Goal: Communication & Community: Ask a question

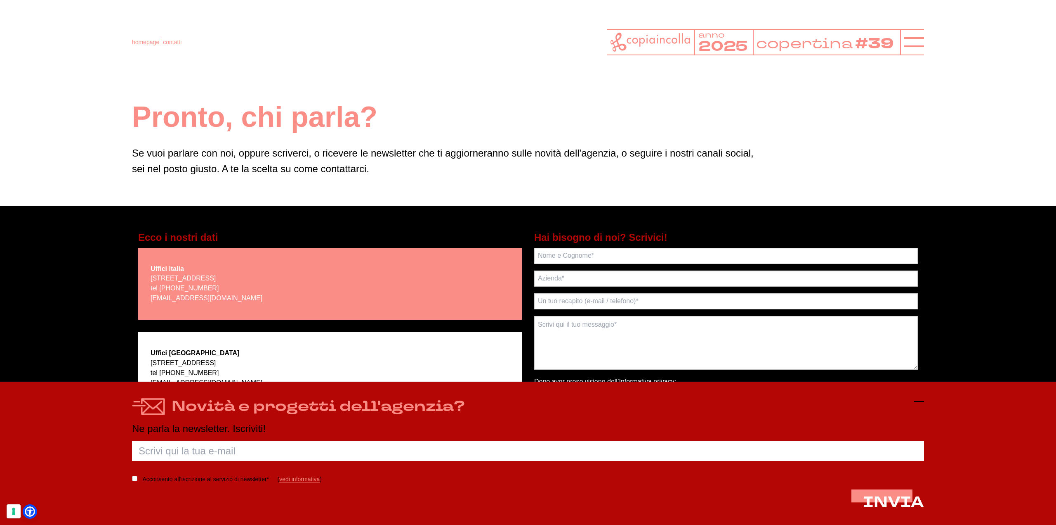
click at [916, 398] on icon at bounding box center [919, 401] width 10 height 10
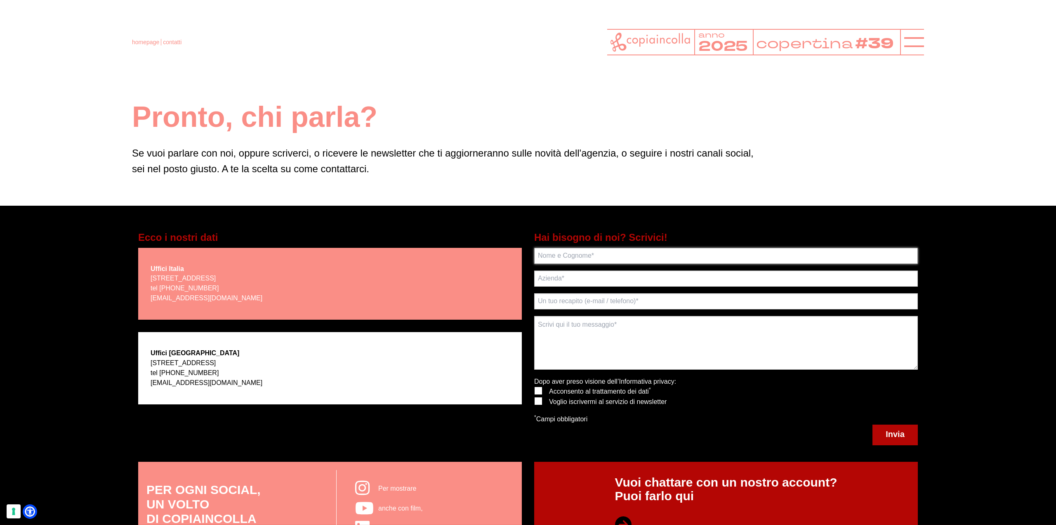
click at [589, 257] on input "text" at bounding box center [726, 256] width 384 height 16
type input "[PERSON_NAME]"
type input "[EMAIL_ADDRESS][DOMAIN_NAME]"
click at [570, 273] on input "text" at bounding box center [726, 278] width 384 height 16
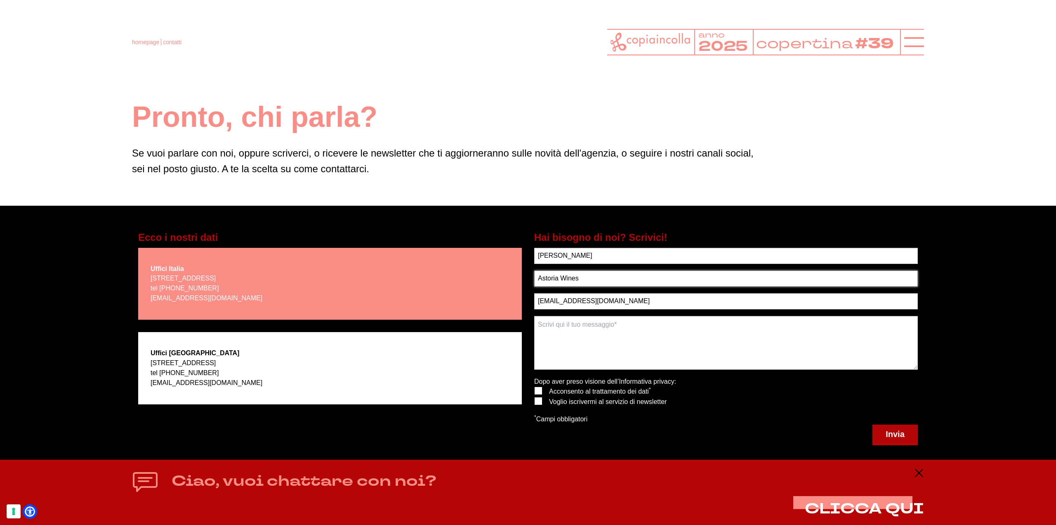
type input "Astoria Wines"
type input "[EMAIL_ADDRESS][DOMAIN_NAME]"
drag, startPoint x: 572, startPoint y: 359, endPoint x: 563, endPoint y: 347, distance: 14.7
click at [569, 355] on textarea at bounding box center [726, 343] width 384 height 54
drag, startPoint x: 579, startPoint y: 346, endPoint x: 579, endPoint y: 339, distance: 7.0
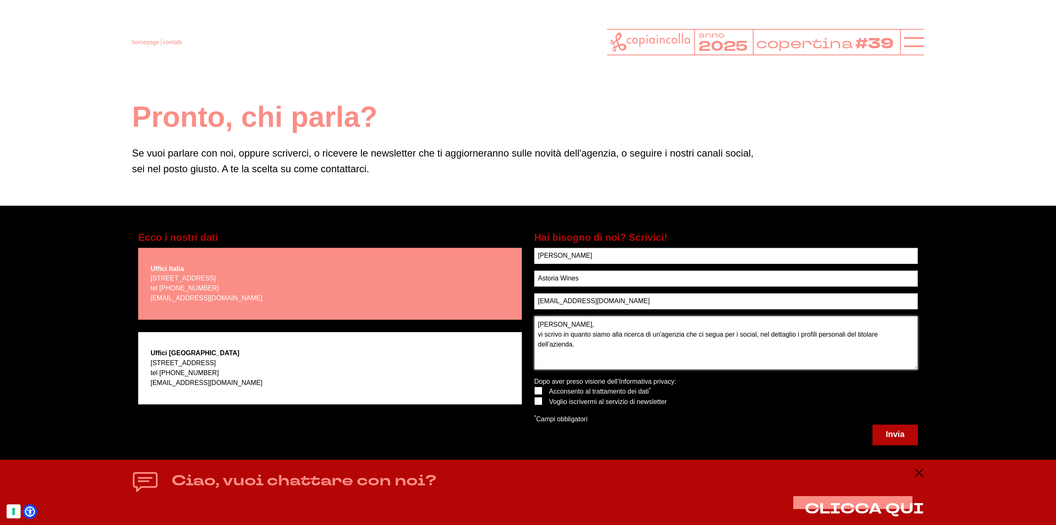
click at [579, 345] on textarea "[PERSON_NAME], vi scrivo in quanto siamo alla ricerca di un'agenzia che ci segu…" at bounding box center [726, 343] width 384 height 54
type textarea "[PERSON_NAME], vi scrivo in quanto siamo alla ricerca di un'agenzia che ci segu…"
click at [535, 387] on label at bounding box center [535, 387] width 0 height 0
click at [539, 391] on input "checkbox" at bounding box center [537, 389] width 5 height 5
checkbox input "true"
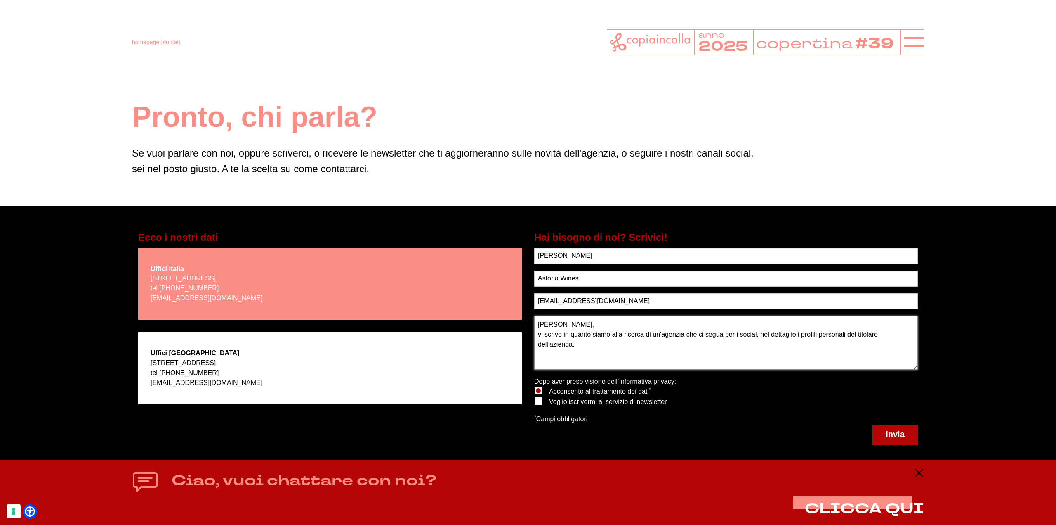
click at [612, 350] on textarea "[PERSON_NAME], vi scrivo in quanto siamo alla ricerca di un'agenzia che ci segu…" at bounding box center [726, 343] width 384 height 54
type textarea "[PERSON_NAME], vi scrivo in quanto siamo alla ricerca di un'agenzia che ci segu…"
drag, startPoint x: 888, startPoint y: 430, endPoint x: 867, endPoint y: 425, distance: 21.6
click at [889, 430] on span "Invia" at bounding box center [895, 433] width 19 height 9
